Goal: Check status: Check status

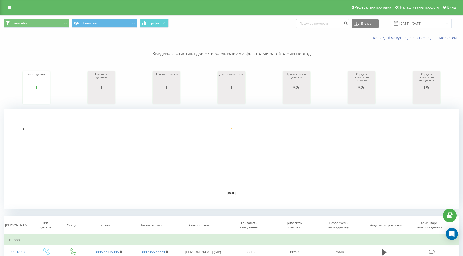
click at [398, 21] on span at bounding box center [396, 23] width 5 height 5
click at [411, 24] on input "20.08.2025 - 20.08.2025" at bounding box center [421, 24] width 61 height 10
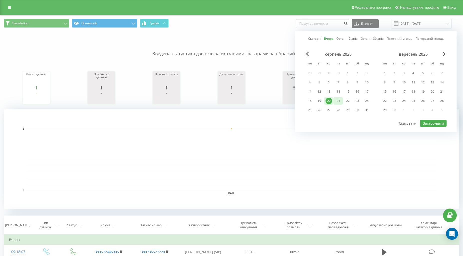
click at [336, 103] on div "21" at bounding box center [338, 101] width 7 height 7
click at [443, 124] on button "Застосувати" at bounding box center [433, 123] width 27 height 7
type input "[DATE] - [DATE]"
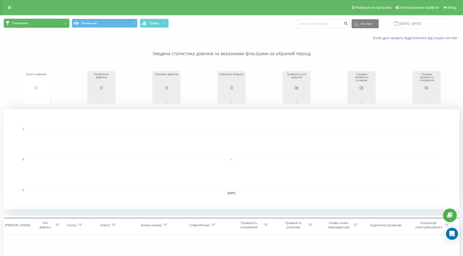
click at [52, 21] on button "Translation" at bounding box center [37, 23] width 66 height 9
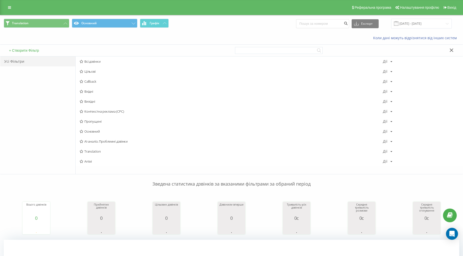
click at [101, 60] on span "Всі дзвінки" at bounding box center [231, 62] width 303 height 4
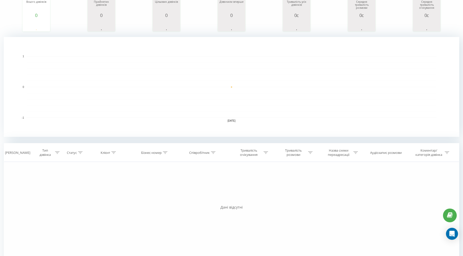
scroll to position [95, 0]
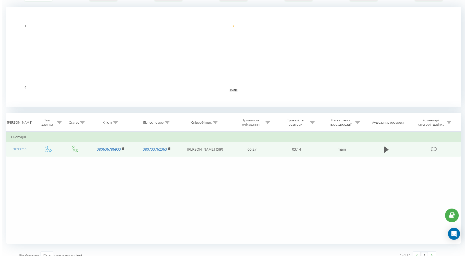
scroll to position [109, 0]
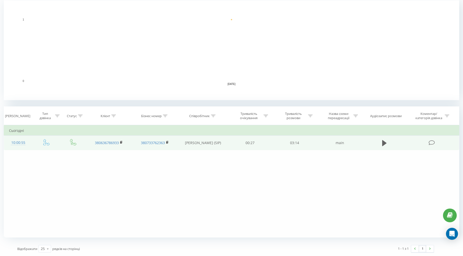
click at [20, 142] on div "10:00:55" at bounding box center [18, 143] width 18 height 10
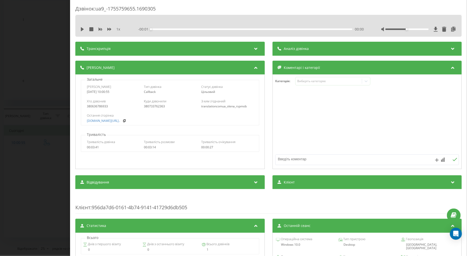
click at [20, 145] on div "Дзвінок : ua9_-1755759655.1690305 1 x - 00:01 00:00 00:00 Транскрипція Для AI-а…" at bounding box center [233, 128] width 467 height 256
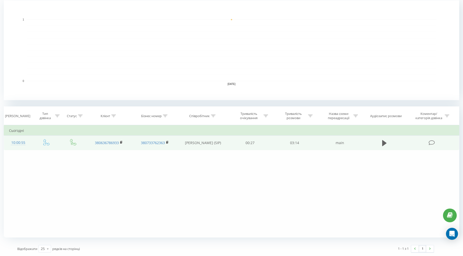
click at [14, 140] on div "10:00:55" at bounding box center [18, 143] width 18 height 10
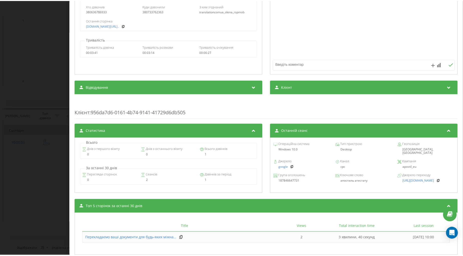
scroll to position [111, 0]
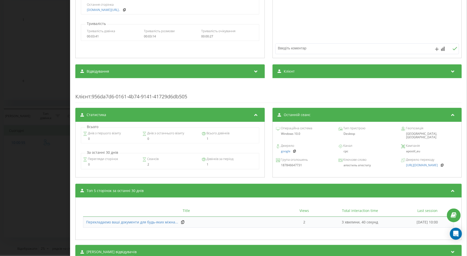
click at [28, 155] on div "Дзвінок : ua9_-1755759655.1690305 1 x - 03:28 00:00 00:00 Транскрипція Для AI-а…" at bounding box center [233, 128] width 467 height 256
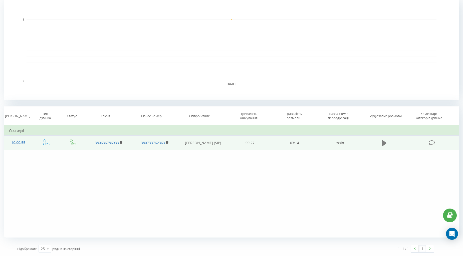
click at [381, 143] on button at bounding box center [384, 144] width 8 height 8
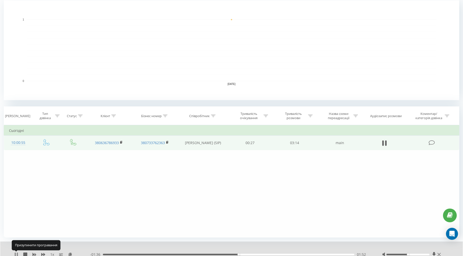
click at [16, 255] on icon at bounding box center [15, 255] width 1 height 4
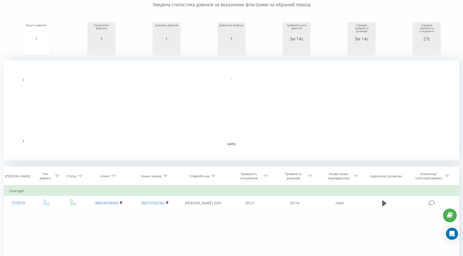
scroll to position [56, 0]
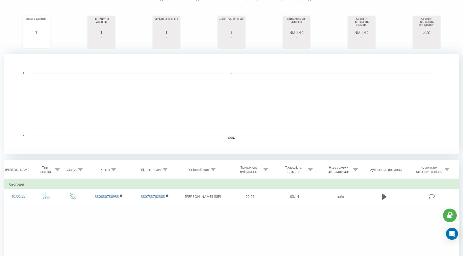
click at [55, 106] on rect "A chart." at bounding box center [232, 104] width 410 height 62
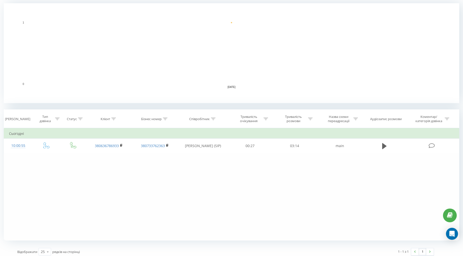
scroll to position [109, 0]
